Goal: Task Accomplishment & Management: Use online tool/utility

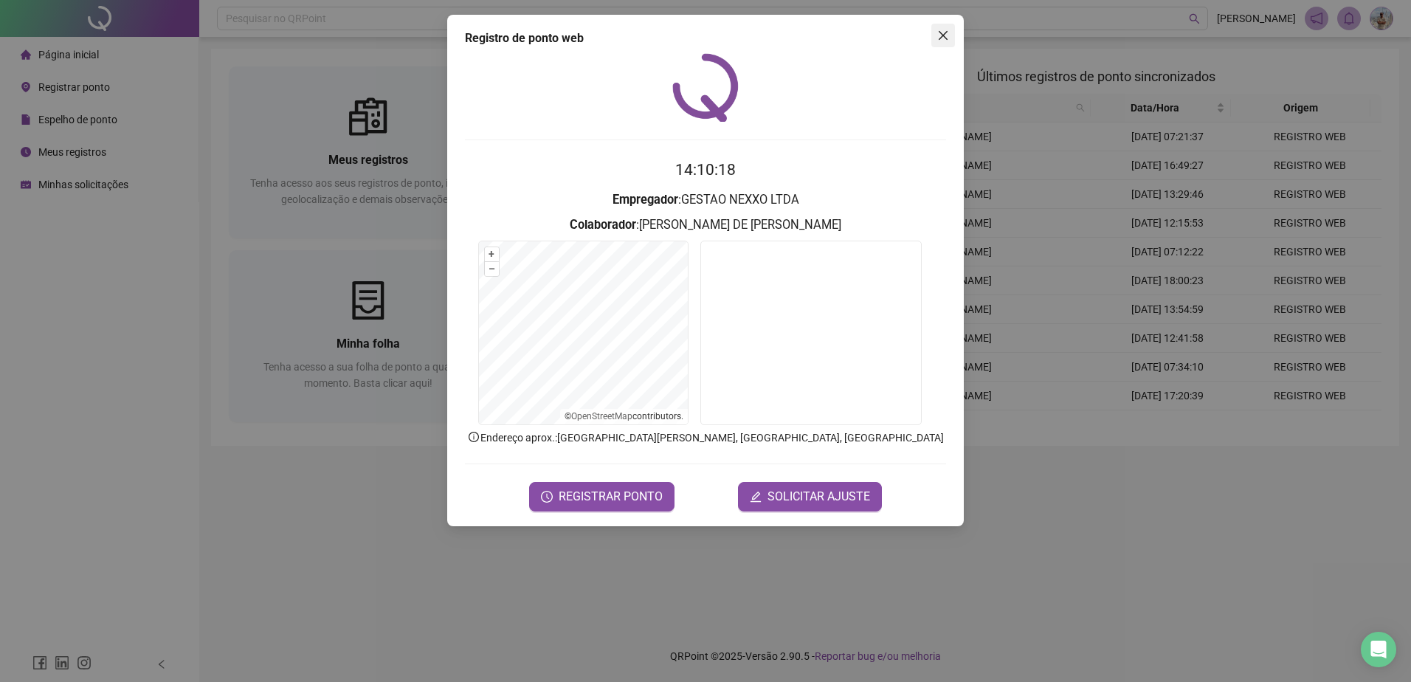
click at [951, 40] on span "Close" at bounding box center [944, 36] width 24 height 12
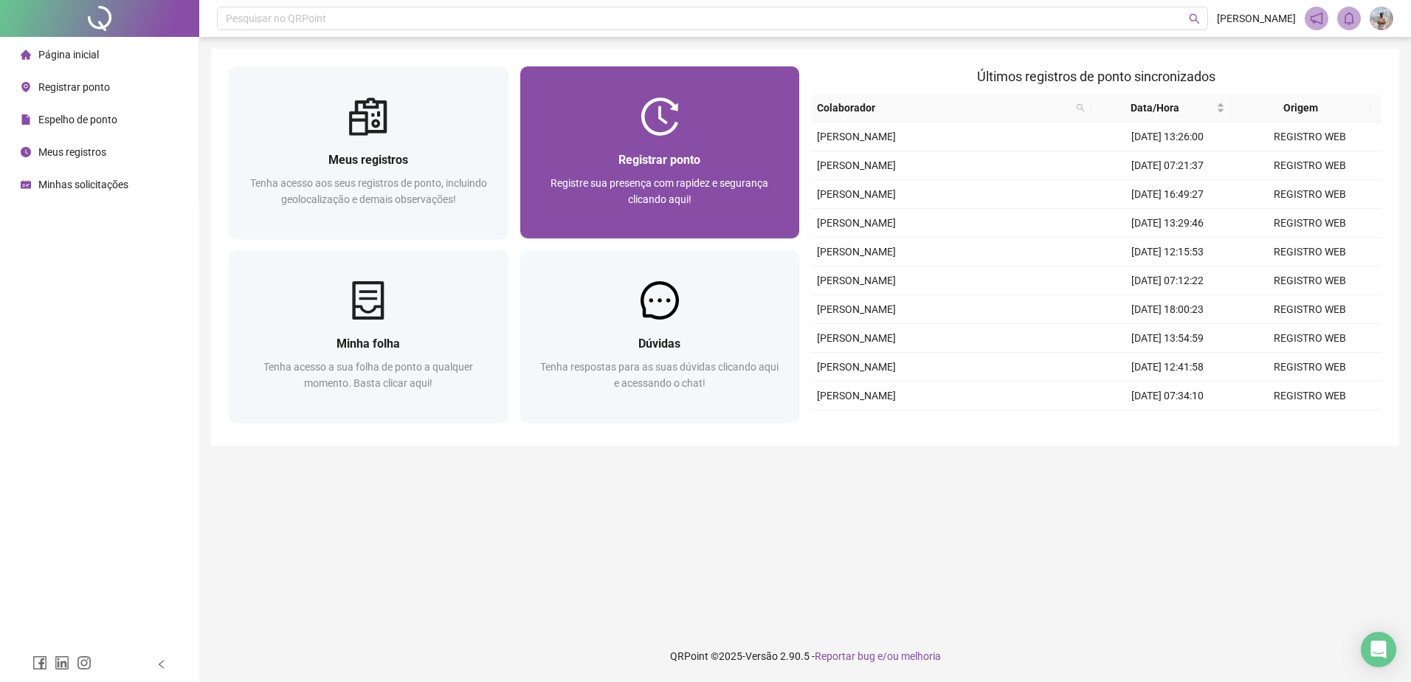
click at [732, 162] on div "Registrar ponto" at bounding box center [660, 160] width 244 height 18
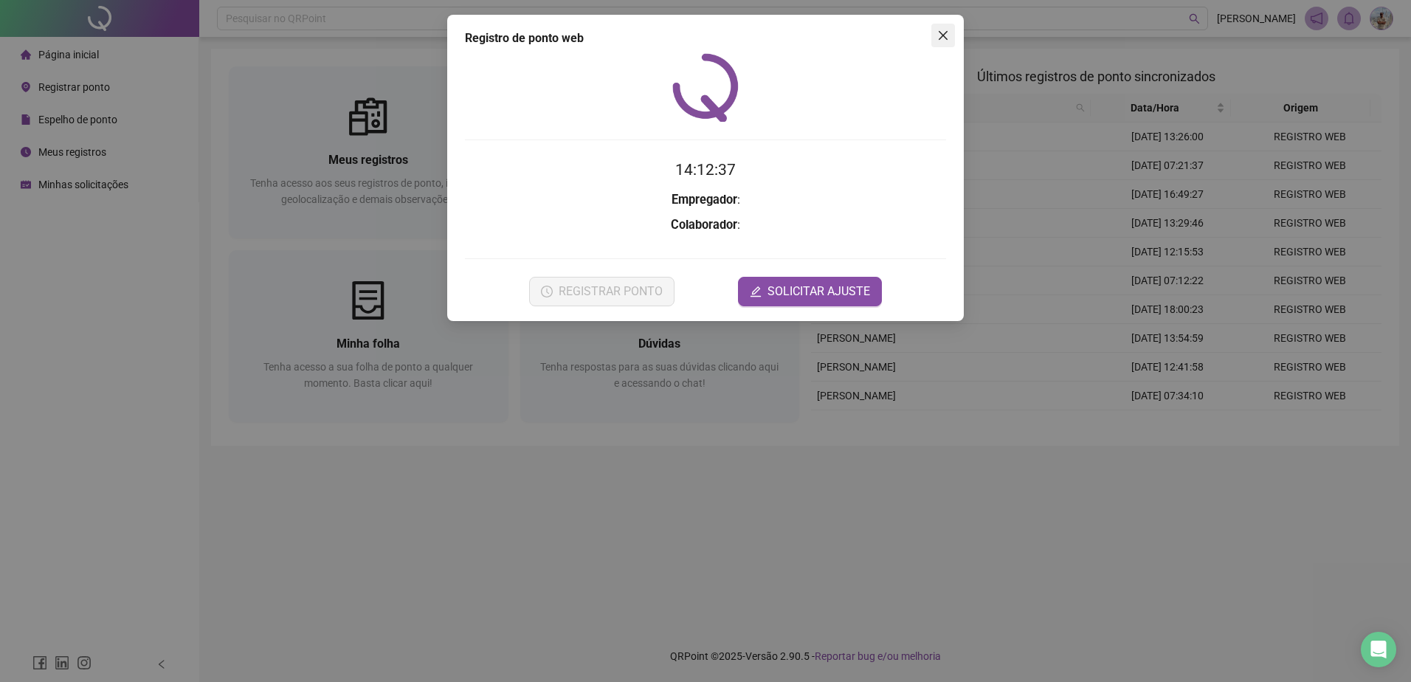
click at [940, 38] on icon "close" at bounding box center [943, 35] width 9 height 9
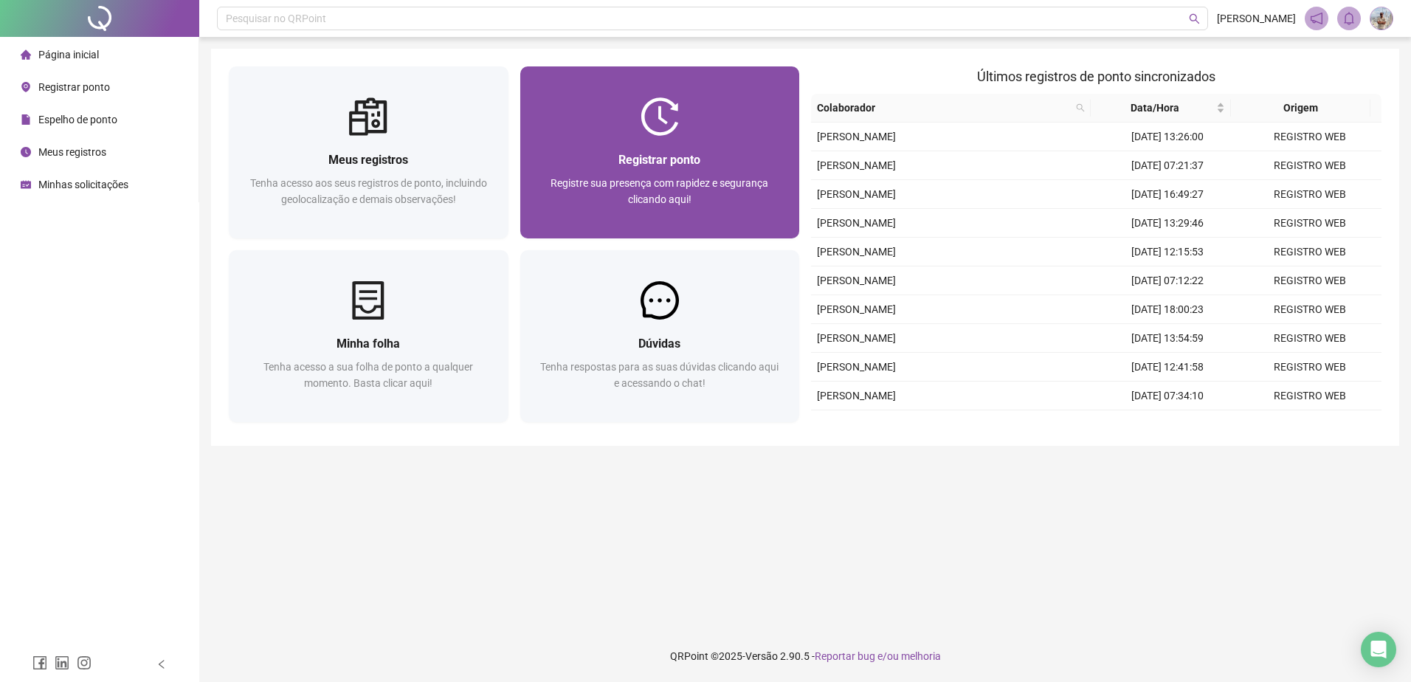
click at [596, 137] on div "Registrar ponto Registre sua presença com rapidez e segurança clicando aqui!" at bounding box center [660, 152] width 280 height 172
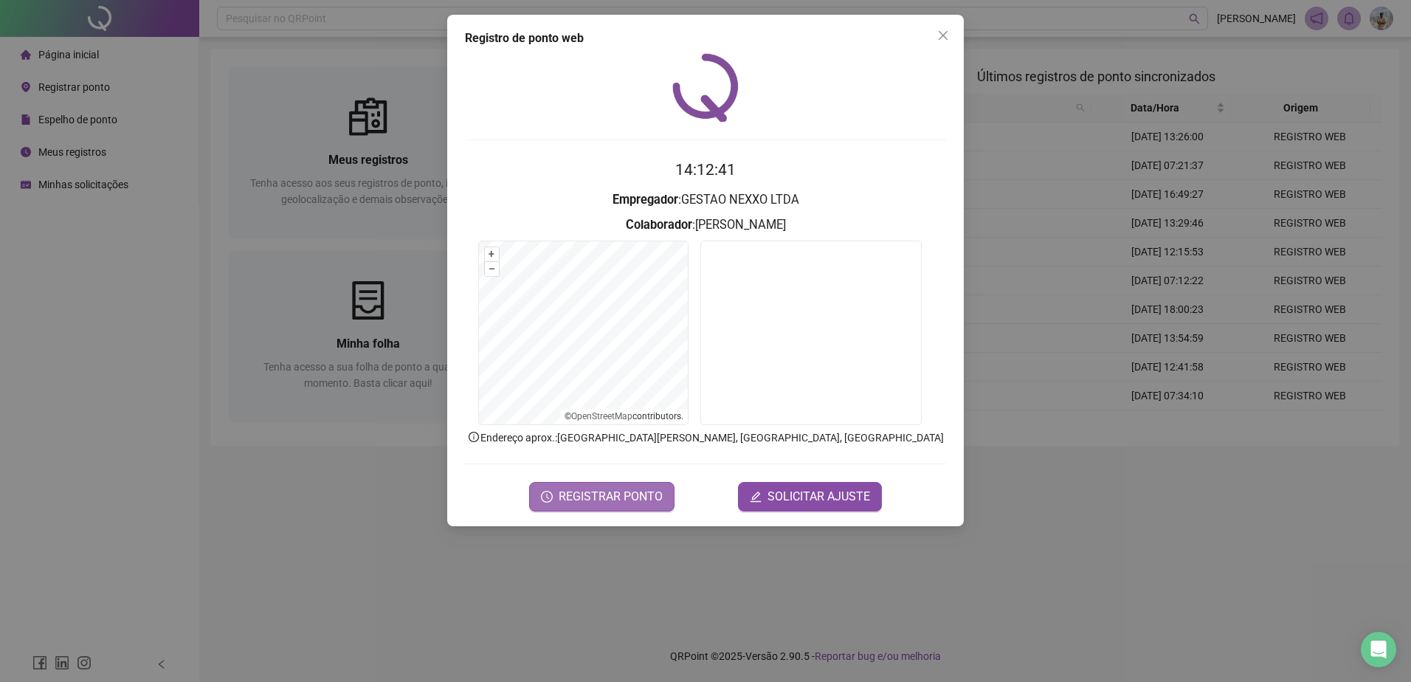
click at [647, 494] on span "REGISTRAR PONTO" at bounding box center [611, 497] width 104 height 18
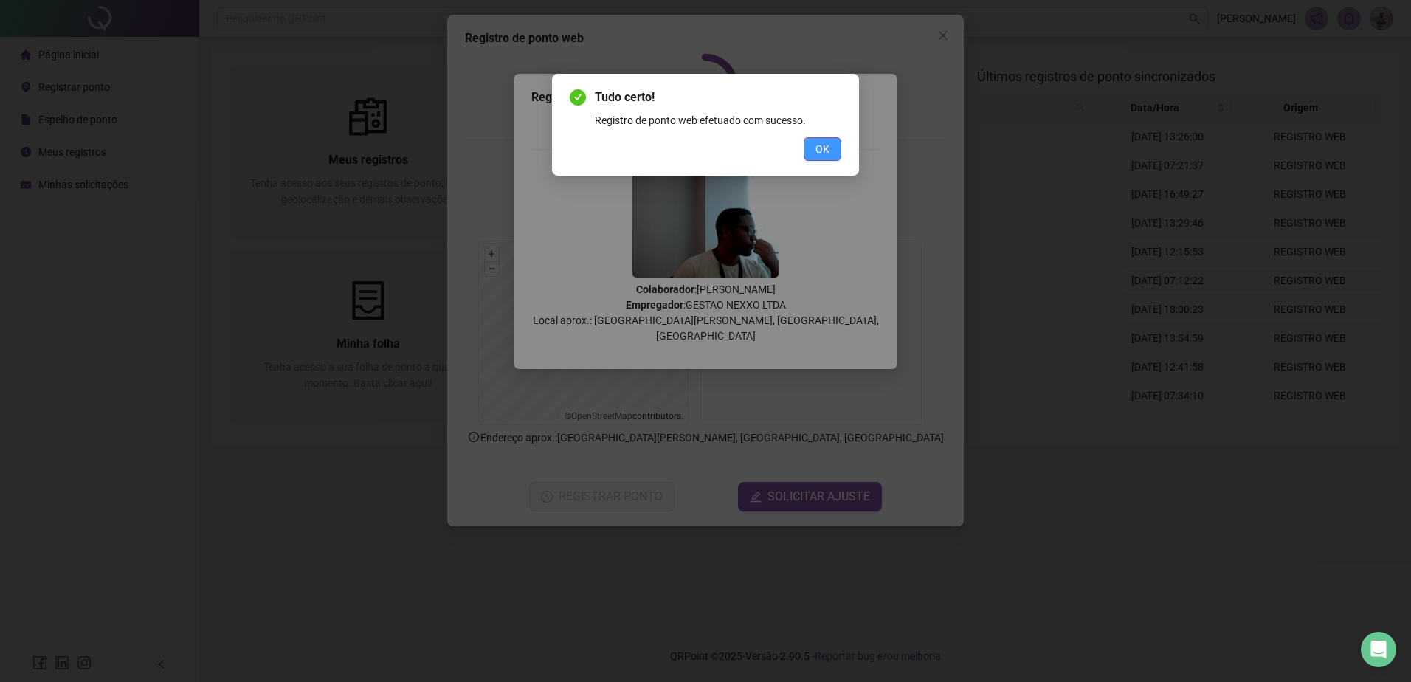
click at [831, 153] on button "OK" at bounding box center [823, 149] width 38 height 24
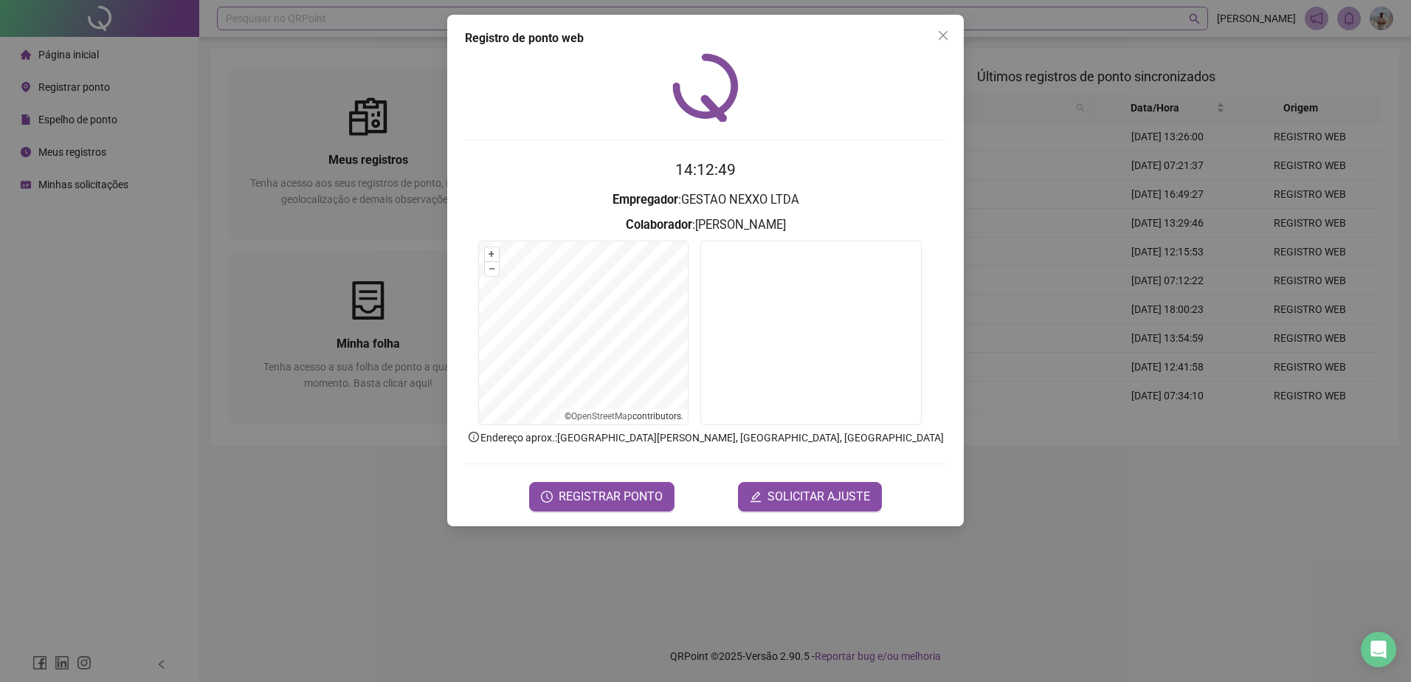
drag, startPoint x: 941, startPoint y: 38, endPoint x: 911, endPoint y: 19, distance: 35.4
click at [940, 38] on icon "close" at bounding box center [943, 35] width 9 height 9
